Goal: Information Seeking & Learning: Learn about a topic

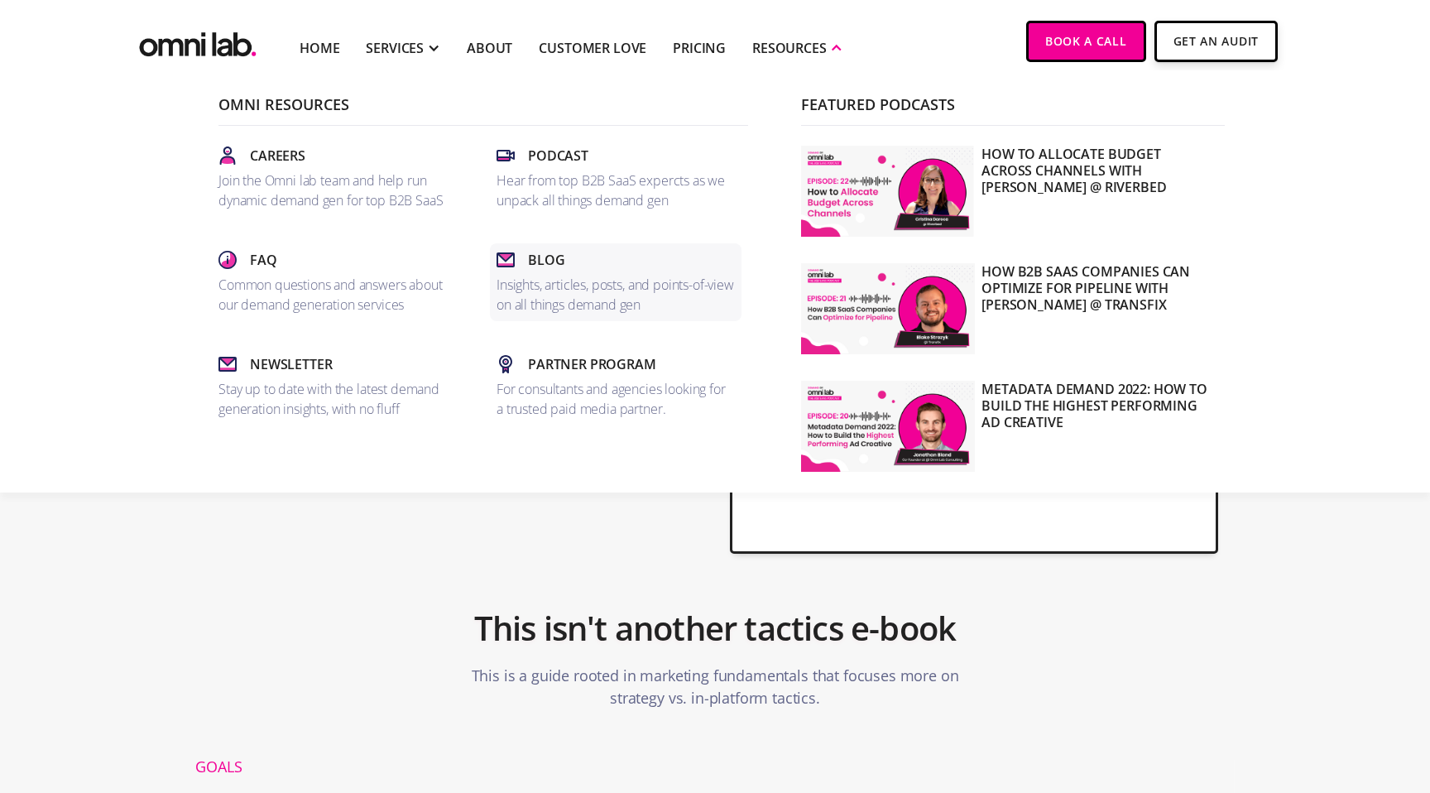
click at [547, 281] on p "Insights, articles, posts, and points-of-view on all things demand gen" at bounding box center [616, 295] width 238 height 40
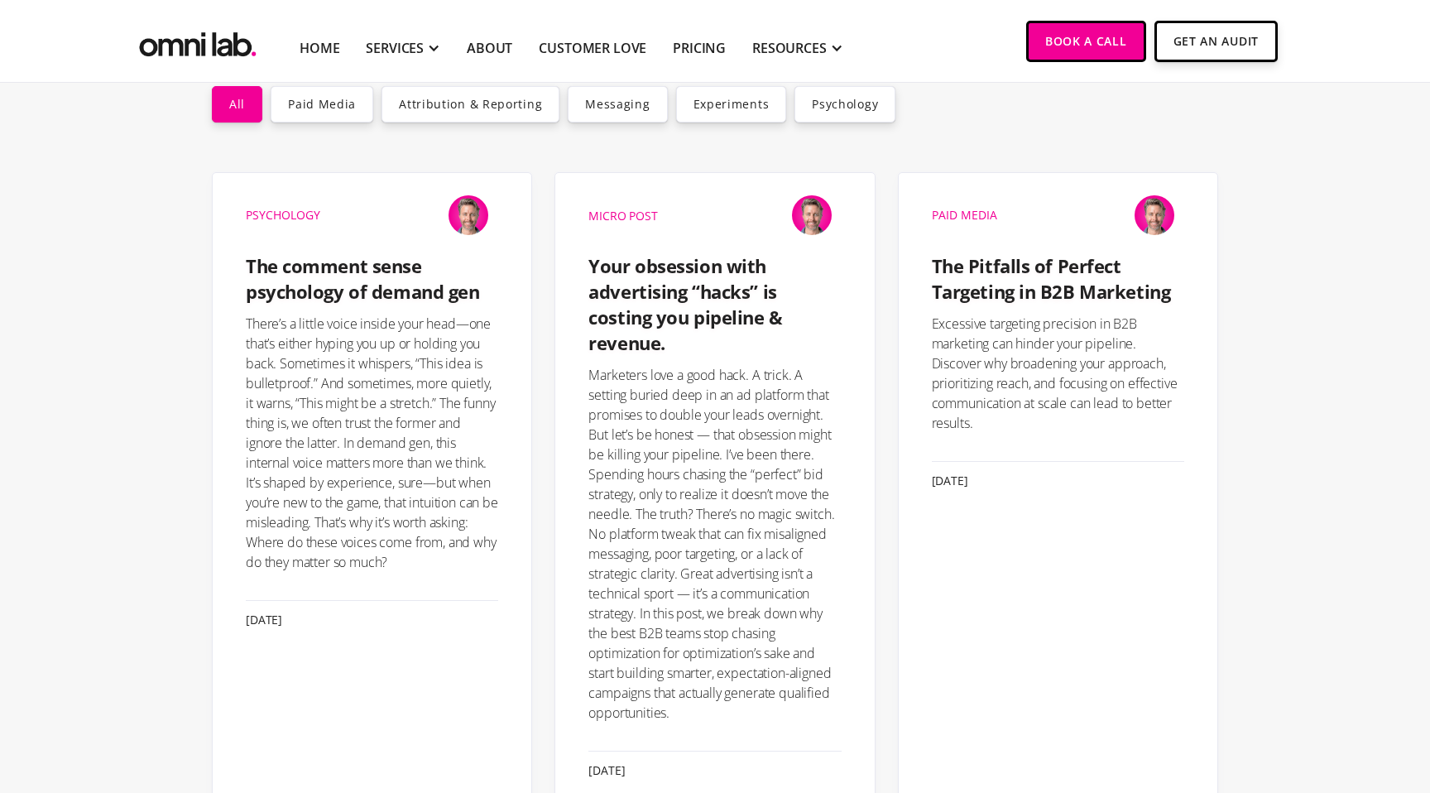
scroll to position [307, 0]
click at [317, 107] on link "Paid Media" at bounding box center [322, 105] width 103 height 36
